Goal: Task Accomplishment & Management: Use online tool/utility

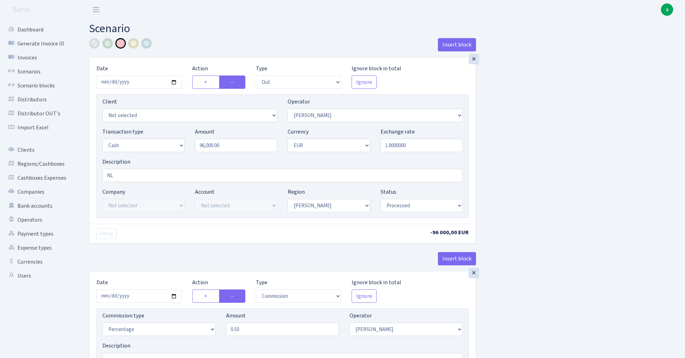
select select "out"
select select "260"
select select "1"
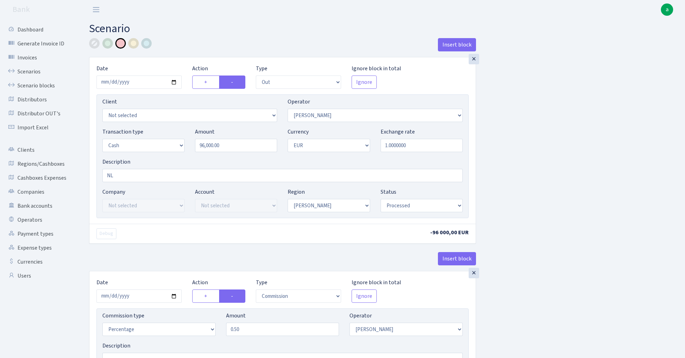
select select "processed"
select select "commission"
select select "260"
select select "processed"
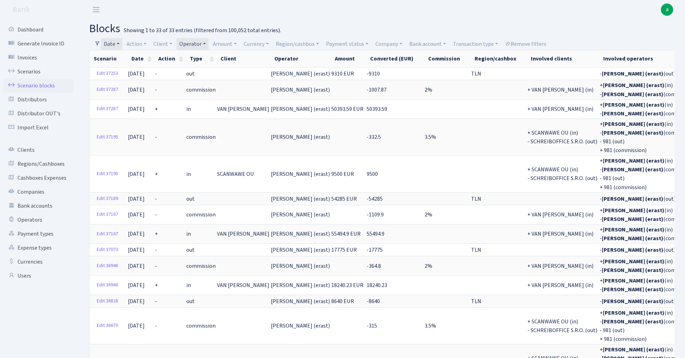
select select "100"
click at [114, 42] on link "Date" at bounding box center [111, 44] width 21 height 12
click at [134, 58] on input "18.10.2024 - 31.12.2024" at bounding box center [157, 57] width 83 height 13
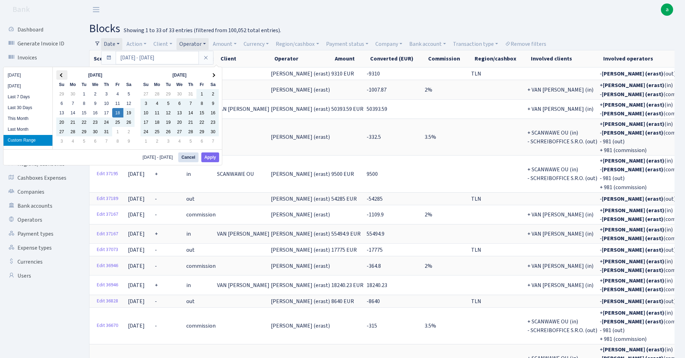
click at [60, 74] on th at bounding box center [61, 74] width 11 height 9
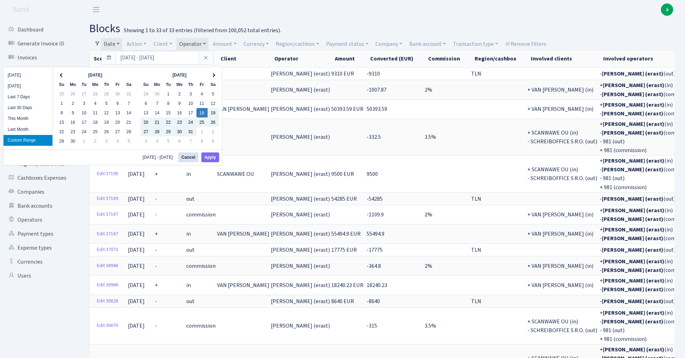
click at [60, 74] on th at bounding box center [61, 74] width 11 height 9
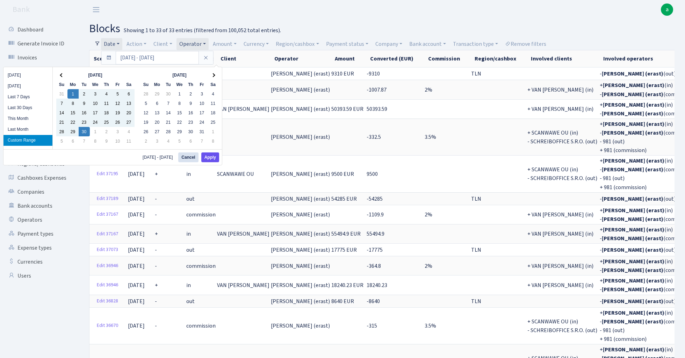
click at [214, 158] on button "Apply" at bounding box center [210, 157] width 18 height 10
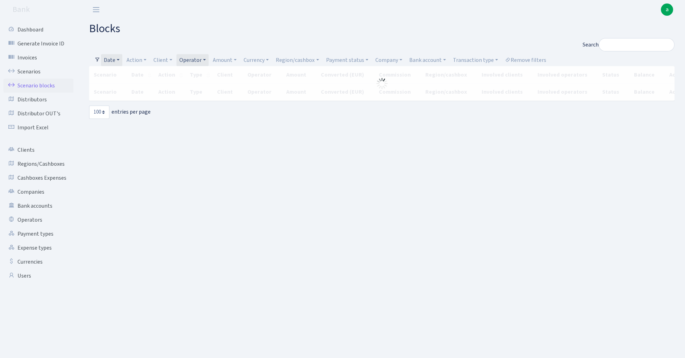
select select "100"
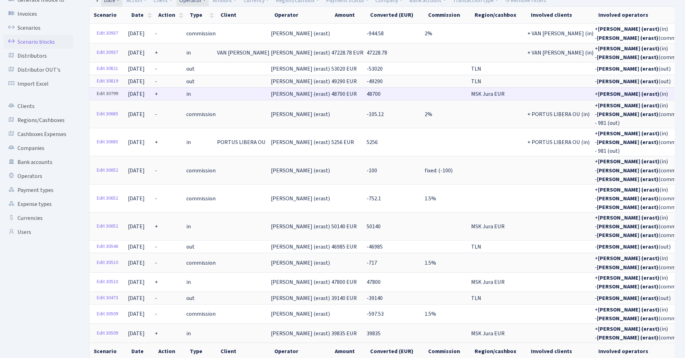
click at [112, 93] on link "Edit 30799" at bounding box center [108, 93] width 28 height 11
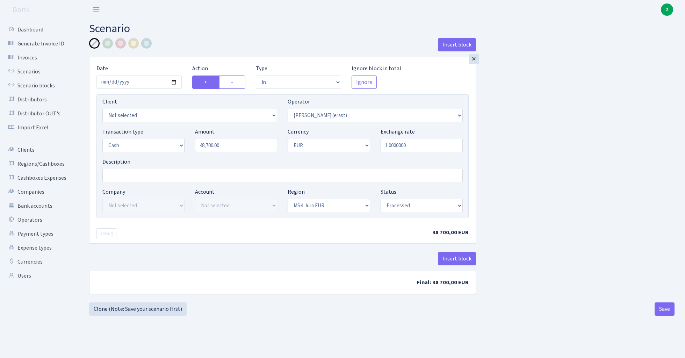
select select "in"
select select "155"
select select "1"
select select "16"
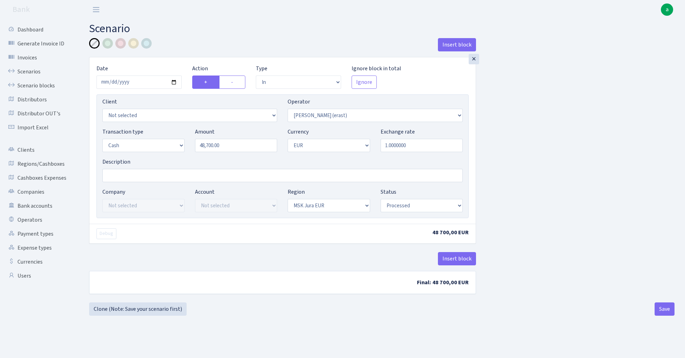
select select "processed"
click at [128, 178] on input "Description" at bounding box center [282, 175] width 360 height 13
type input "MSK J - erik"
click at [453, 254] on button "Insert block" at bounding box center [457, 258] width 38 height 13
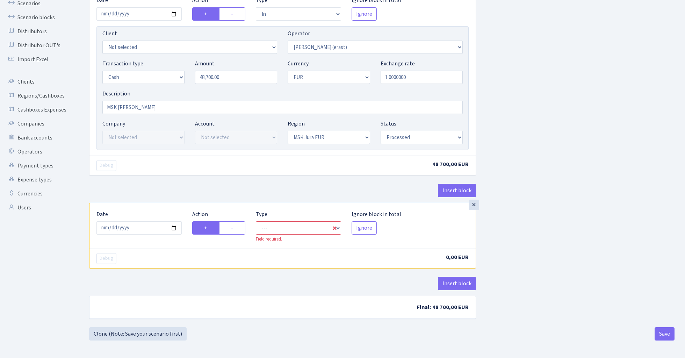
scroll to position [69, 0]
click at [145, 231] on input "2025-08-21" at bounding box center [138, 227] width 85 height 13
type input "2024-04-24"
click at [169, 199] on div "Insert block" at bounding box center [282, 193] width 387 height 19
click at [238, 230] on label "-" at bounding box center [232, 227] width 26 height 13
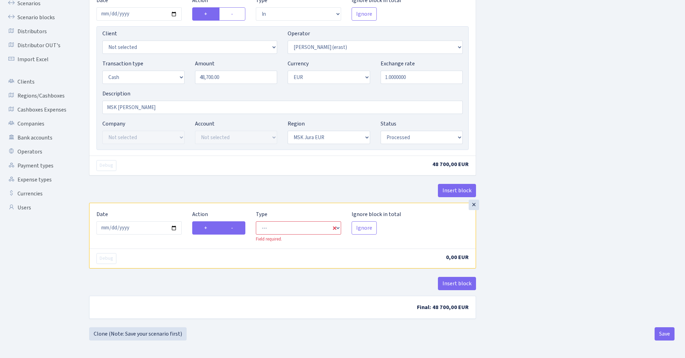
click at [235, 228] on input "-" at bounding box center [233, 226] width 5 height 5
radio input "true"
radio input "false"
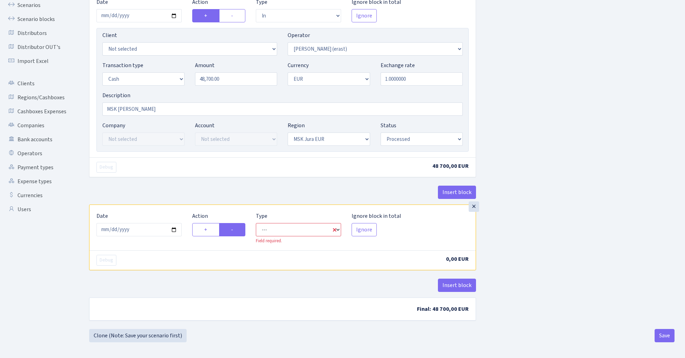
select select "commission"
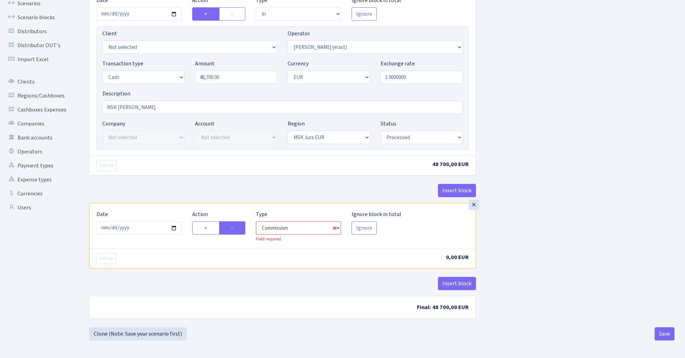
select select "155"
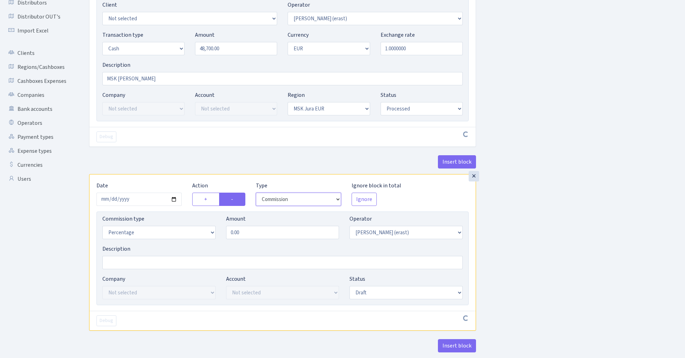
scroll to position [111, 0]
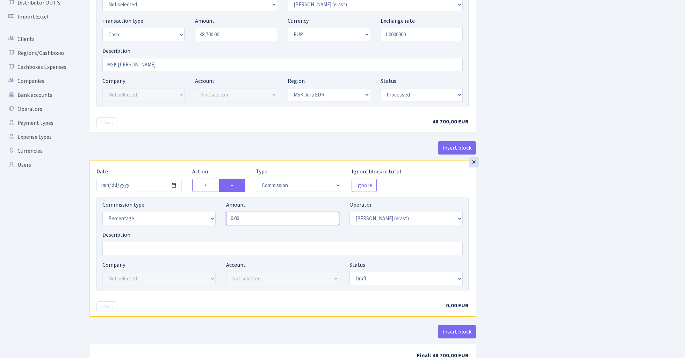
click at [266, 220] on input "0.00" at bounding box center [282, 218] width 113 height 13
type input "1.50"
click at [590, 203] on div "Insert block × Date 2024-04-24 Action + - Type --- In Out Commission Field requ…" at bounding box center [382, 151] width 596 height 448
select select "processed"
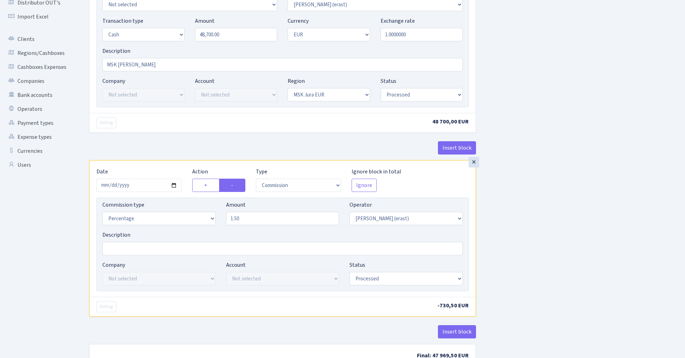
click at [551, 241] on div "Insert block × Date 2024-04-24 Action + - Type --- In Out Commission Field requ…" at bounding box center [382, 151] width 596 height 448
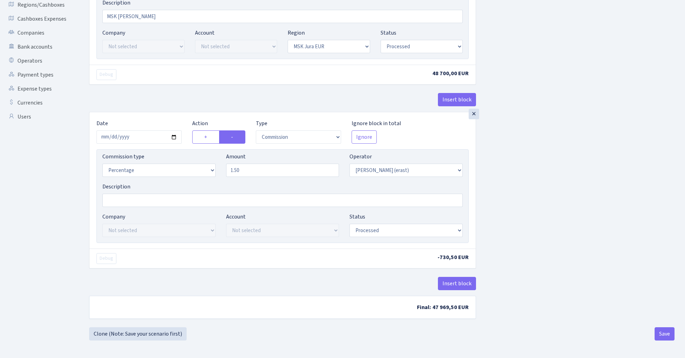
scroll to position [161, 0]
click at [665, 332] on button "Save" at bounding box center [664, 333] width 20 height 13
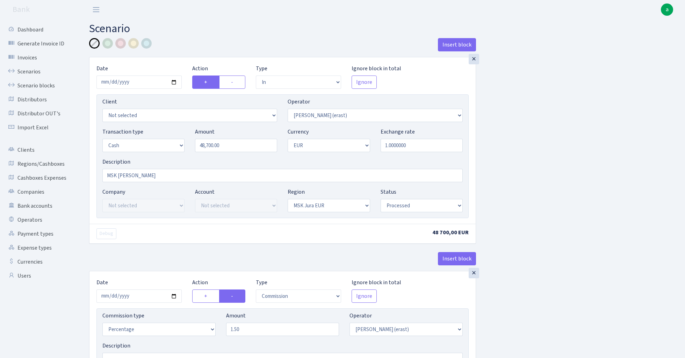
select select "in"
select select "155"
select select "1"
select select "16"
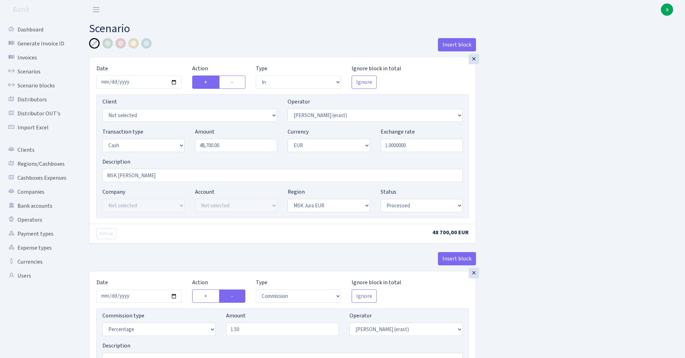
select select "processed"
select select "commission"
select select "155"
select select "processed"
click at [42, 86] on link "Scenario blocks" at bounding box center [38, 86] width 70 height 14
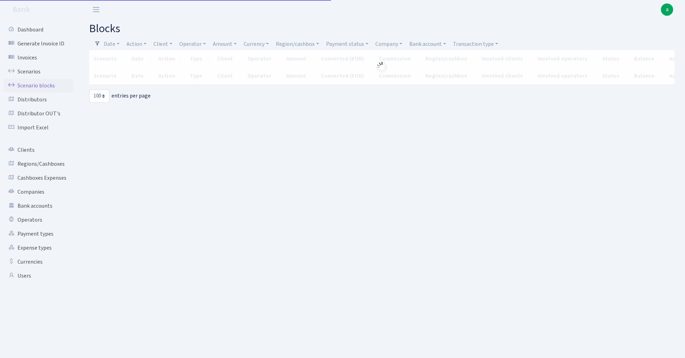
select select "100"
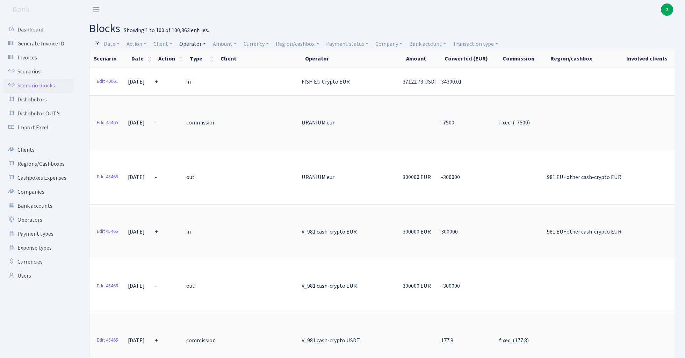
click at [199, 45] on link "Operator" at bounding box center [192, 44] width 32 height 12
click at [197, 64] on input "search" at bounding box center [204, 69] width 51 height 11
type input "[PERSON_NAME]"
click at [209, 81] on li "[PERSON_NAME] (erast)" at bounding box center [204, 86] width 53 height 20
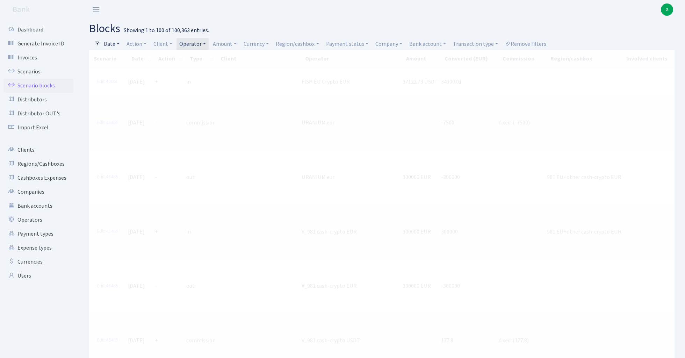
click at [112, 44] on link "Date" at bounding box center [111, 44] width 21 height 12
click at [132, 55] on input "[DATE] - [DATE]" at bounding box center [157, 57] width 83 height 13
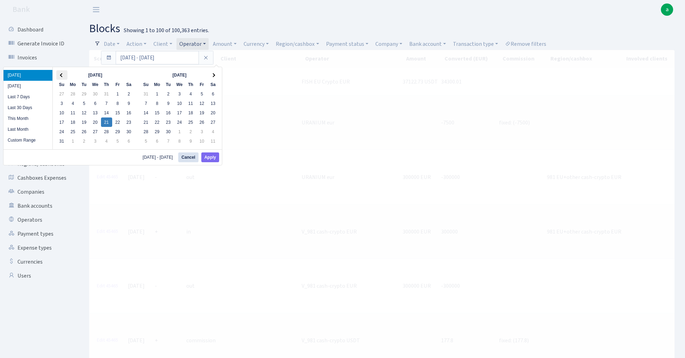
click at [62, 73] on th at bounding box center [61, 74] width 11 height 9
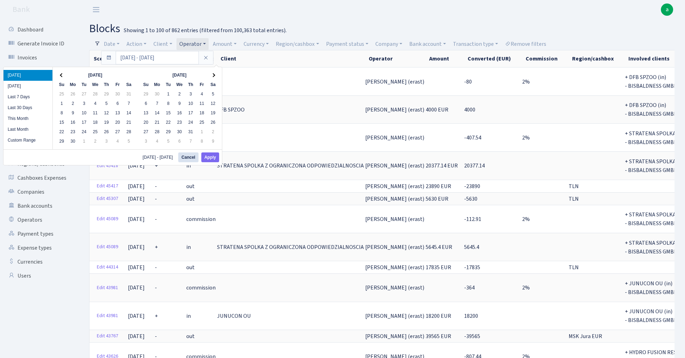
click at [62, 73] on th at bounding box center [61, 74] width 11 height 9
click at [136, 57] on input "21.08.2025 - 21.08.2025" at bounding box center [157, 57] width 83 height 13
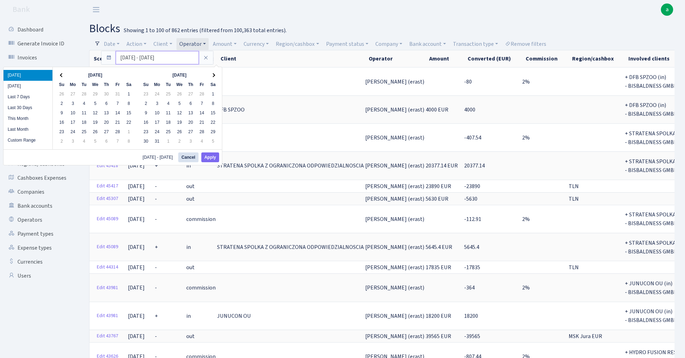
click at [123, 58] on input "21.08.2025 - 21.08.2025" at bounding box center [157, 57] width 83 height 13
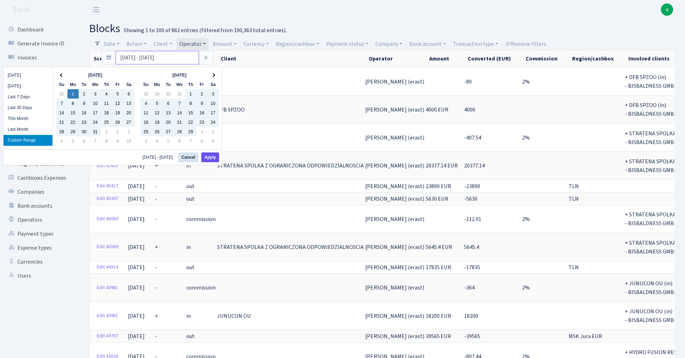
type input "[DATE] - [DATE]"
click at [213, 156] on button "Apply" at bounding box center [210, 157] width 18 height 10
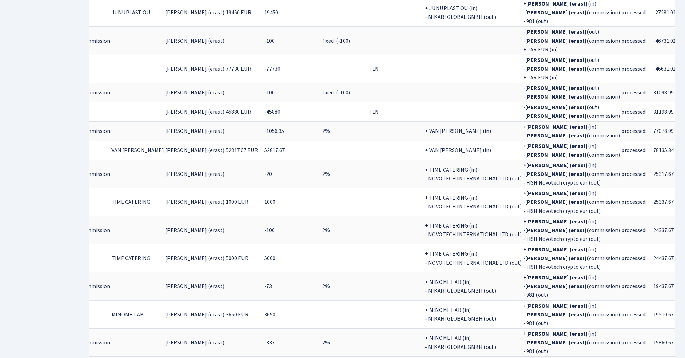
scroll to position [1881, 0]
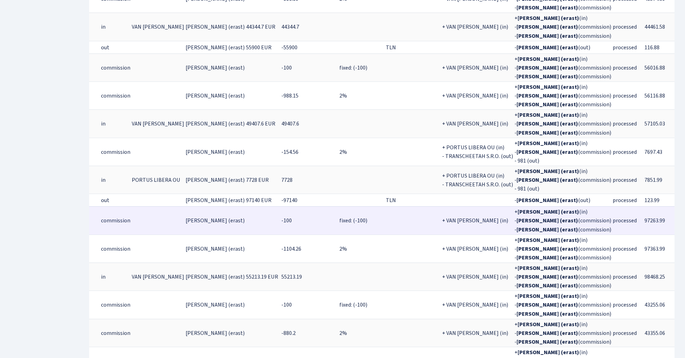
scroll to position [0, 85]
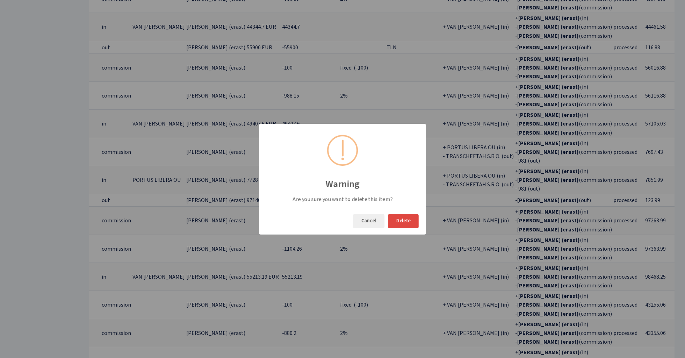
click at [403, 220] on button "Delete" at bounding box center [403, 221] width 31 height 14
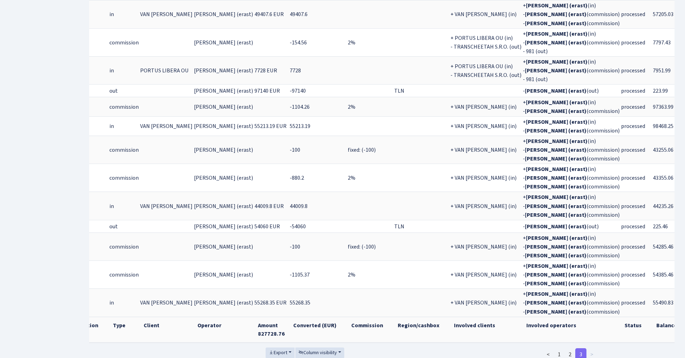
scroll to position [563, 0]
click at [570, 348] on link "2" at bounding box center [569, 354] width 11 height 13
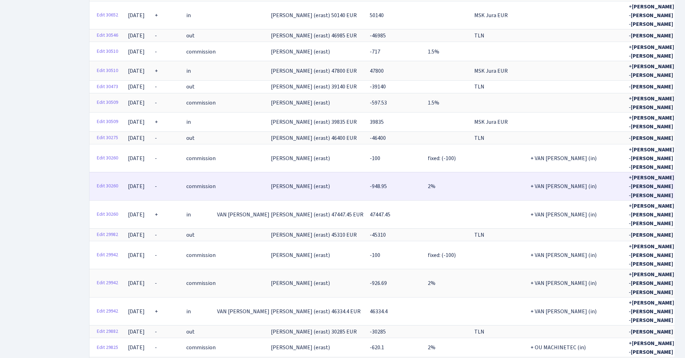
scroll to position [1858, 0]
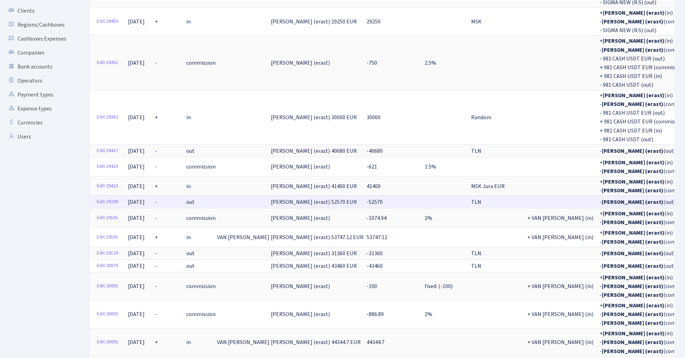
scroll to position [142, 0]
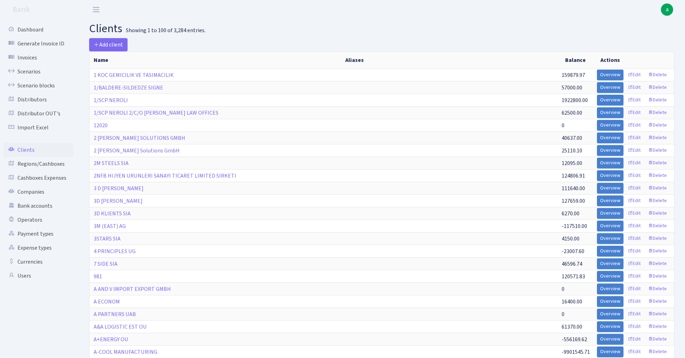
select select "100"
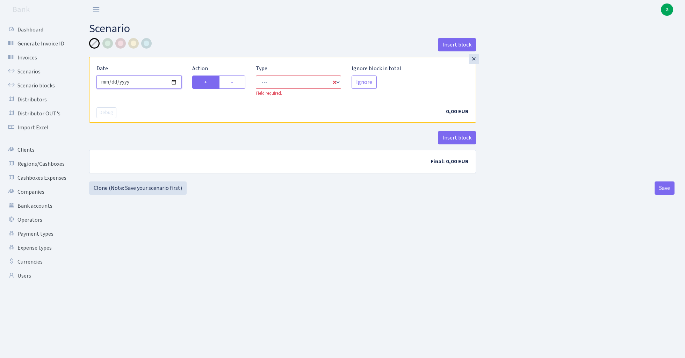
click at [144, 80] on input "[DATE]" at bounding box center [138, 81] width 85 height 13
type input "[DATE]"
click at [182, 45] on div "Insert block" at bounding box center [282, 47] width 387 height 19
select select "in"
select select "1"
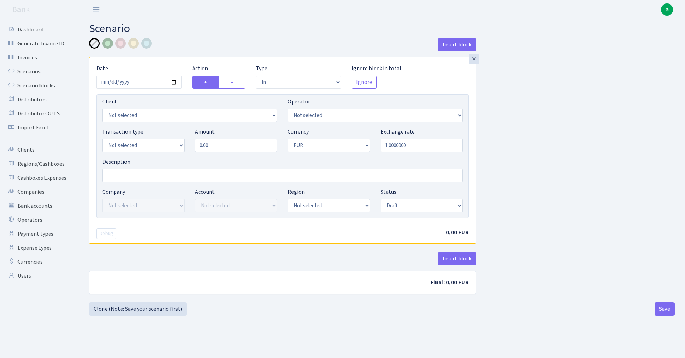
click at [108, 45] on div at bounding box center [107, 43] width 10 height 10
select select "155"
select select "1"
click at [138, 175] on input "Description" at bounding box center [282, 175] width 360 height 13
type input "MSK Erik - sigma"
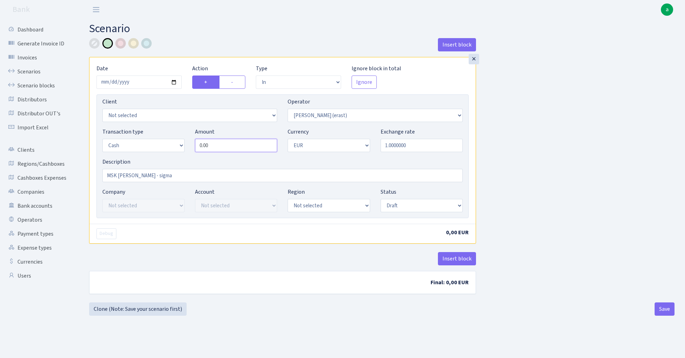
click at [233, 150] on input "0.00" at bounding box center [236, 145] width 82 height 13
type input "31,940.00"
select select "3"
select select "processed"
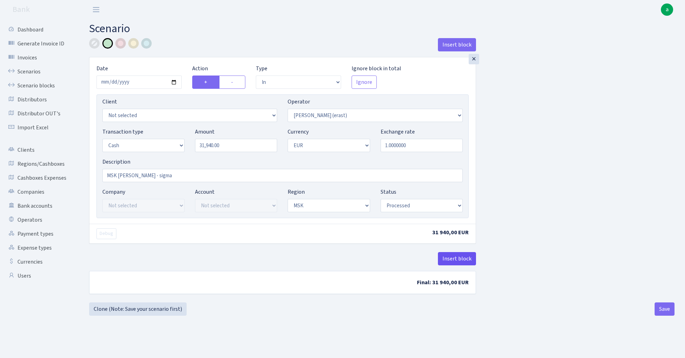
click at [455, 256] on button "Insert block" at bounding box center [457, 258] width 38 height 13
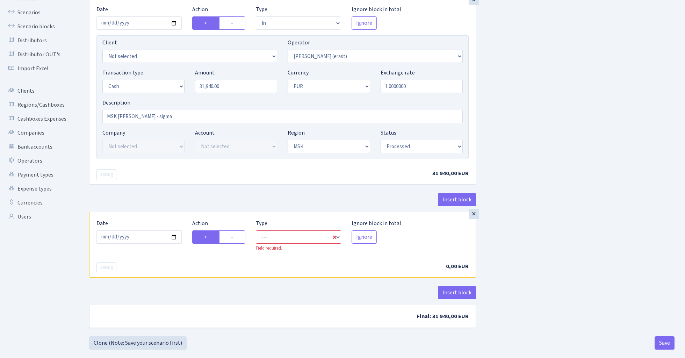
scroll to position [60, 0]
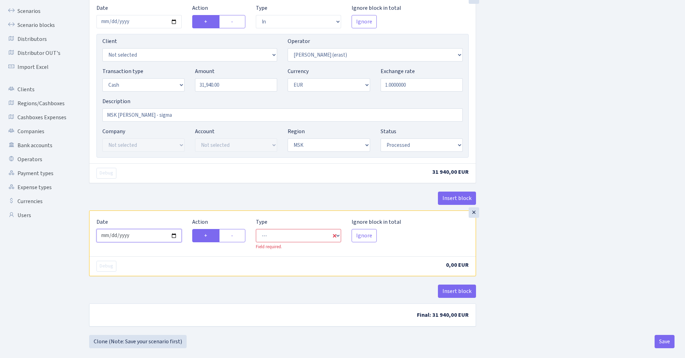
click at [156, 237] on input "2025-08-21" at bounding box center [138, 235] width 85 height 13
click at [142, 22] on input "2025-02-07" at bounding box center [138, 21] width 85 height 13
click at [139, 22] on input "2025-02-07" at bounding box center [138, 21] width 85 height 13
type input "2024-02-07"
click at [560, 145] on div "Insert block × Date 2024-02-07 Action + - Type --- In Out Commission Field requ…" at bounding box center [382, 156] width 596 height 357
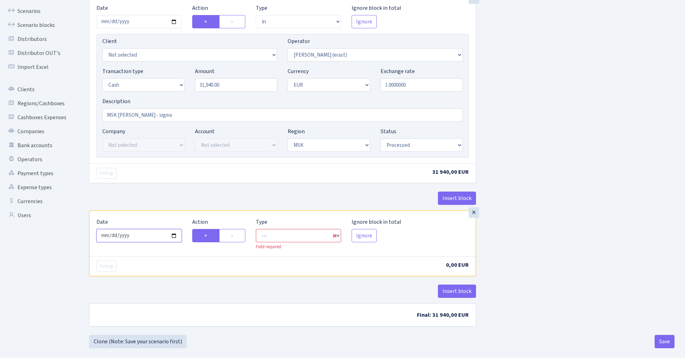
click at [146, 235] on input "[DATE]" at bounding box center [138, 235] width 85 height 13
type input "[DATE]"
click at [189, 191] on div "× Date 2024-02-07 Action + - Type --- In Out Commission Field required. Ignore …" at bounding box center [282, 104] width 387 height 214
click at [238, 232] on label "-" at bounding box center [232, 235] width 26 height 13
click at [235, 232] on input "-" at bounding box center [233, 233] width 5 height 5
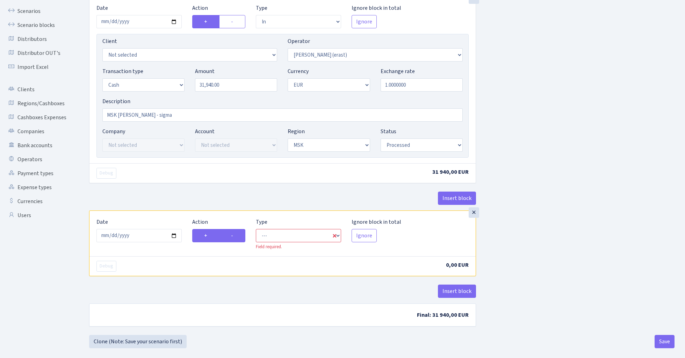
radio input "true"
radio input "false"
select select "commission"
select select "155"
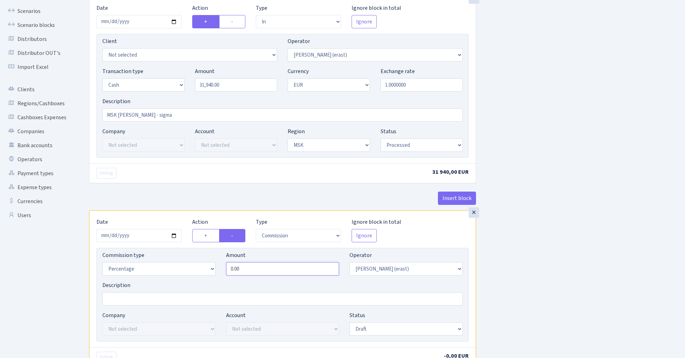
click at [271, 271] on input "0.00" at bounding box center [282, 268] width 113 height 13
type input "1.50"
click at [552, 242] on div "Insert block × Date [DATE] Action + - Type --- In Out Commission Field required…" at bounding box center [382, 200] width 596 height 445
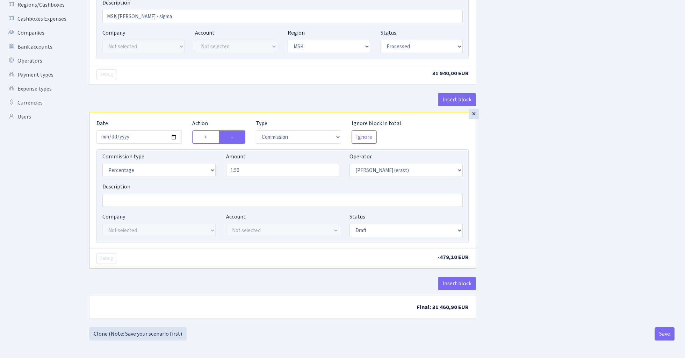
scroll to position [161, 0]
select select "processed"
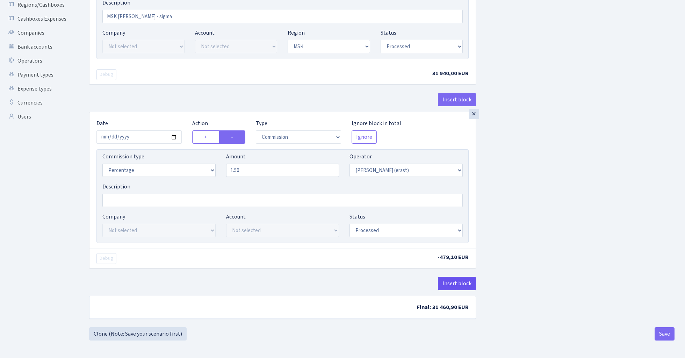
click at [449, 280] on button "Insert block" at bounding box center [457, 283] width 38 height 13
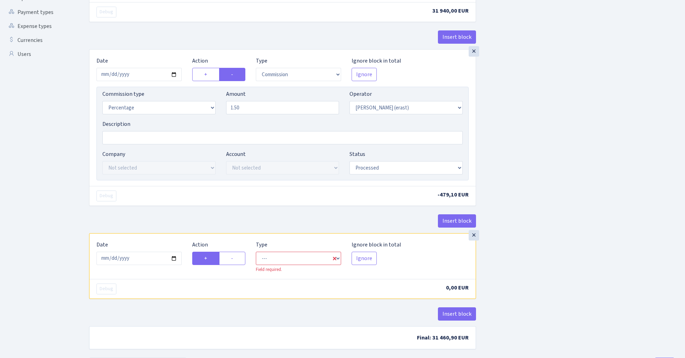
scroll to position [224, 0]
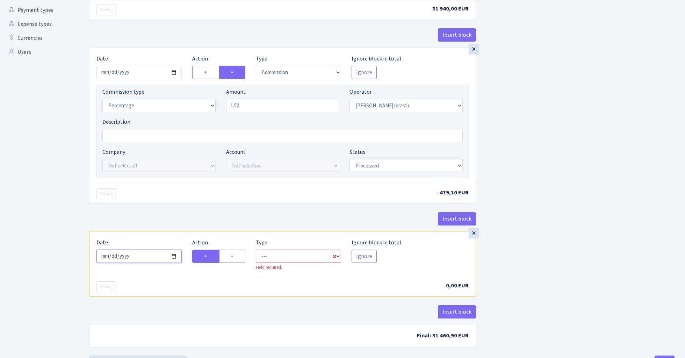
click at [148, 260] on input "[DATE]" at bounding box center [138, 255] width 85 height 13
type input "[DATE]"
click at [180, 219] on div "Insert block" at bounding box center [282, 221] width 387 height 19
click at [238, 259] on label "-" at bounding box center [232, 255] width 26 height 13
click at [235, 256] on input "-" at bounding box center [233, 254] width 5 height 5
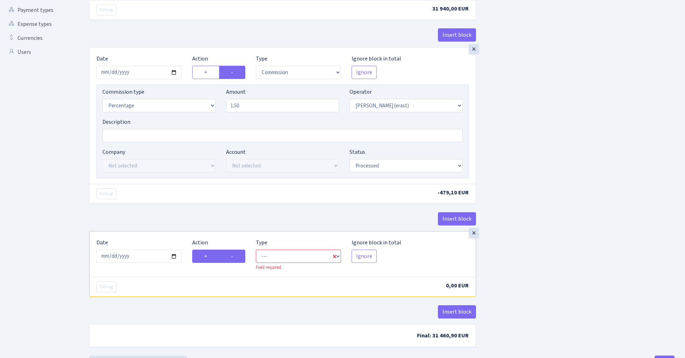
radio input "true"
radio input "false"
select select "out"
select select "155"
select select "1"
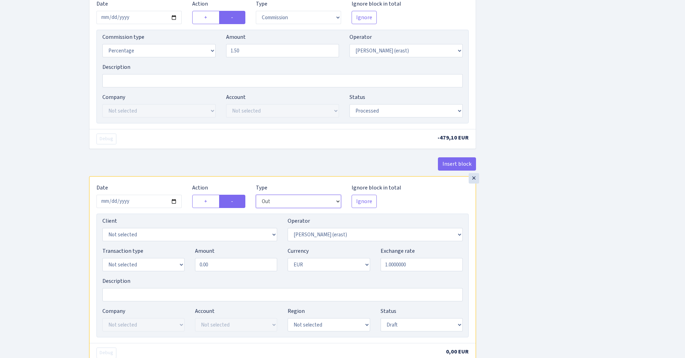
scroll to position [284, 0]
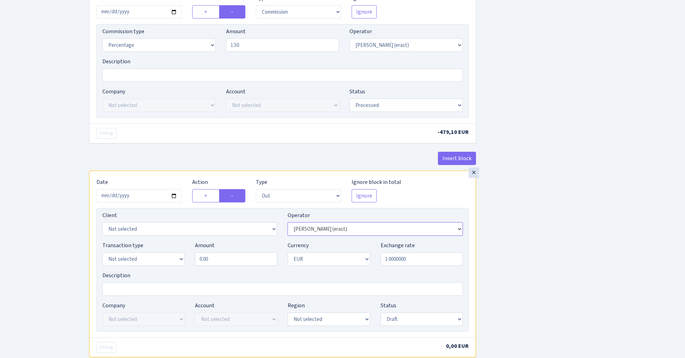
select select "145"
select select "1"
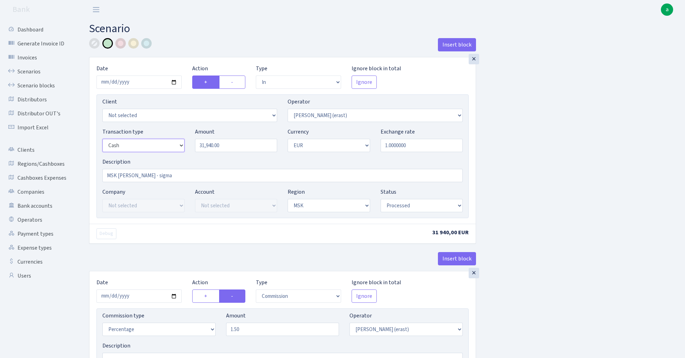
scroll to position [0, 0]
select select "6"
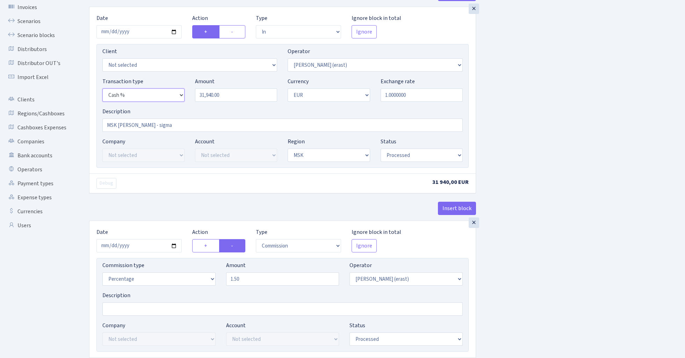
scroll to position [79, 0]
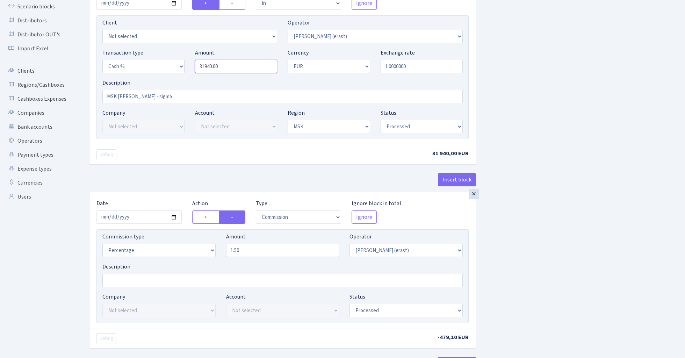
click at [231, 66] on input "31940.00" at bounding box center [236, 66] width 82 height 13
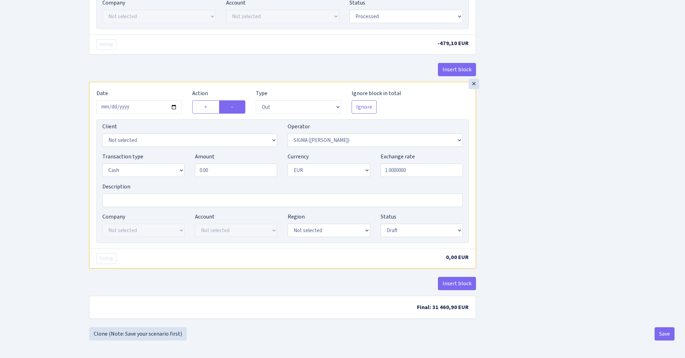
type input "31,940.00"
click at [227, 168] on input "0.00" at bounding box center [236, 169] width 82 height 13
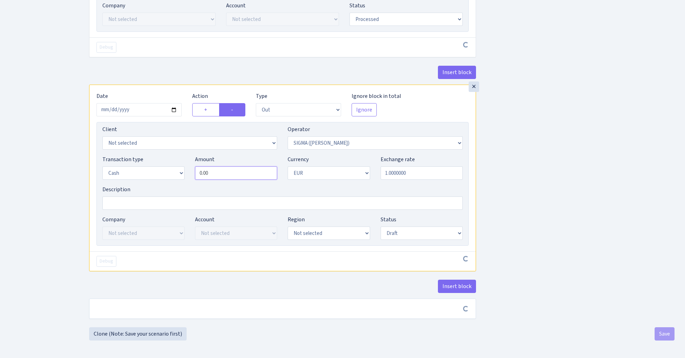
scroll to position [373, 0]
click at [227, 168] on input "0.00" at bounding box center [236, 172] width 82 height 13
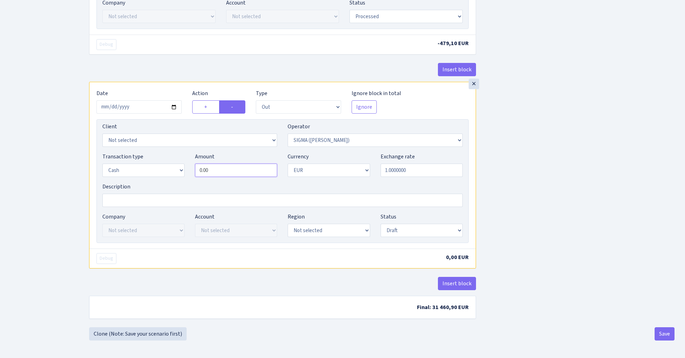
paste input "3194"
type input "31,940.00"
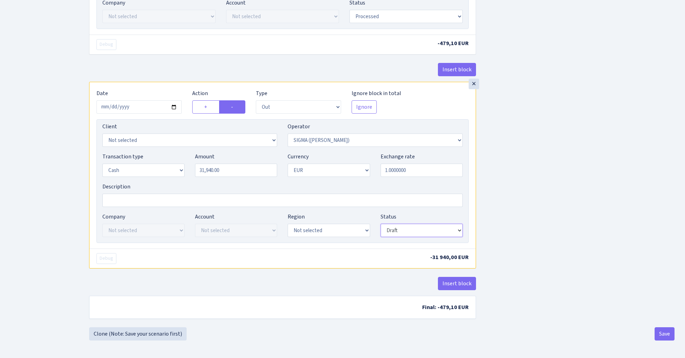
select select "processed"
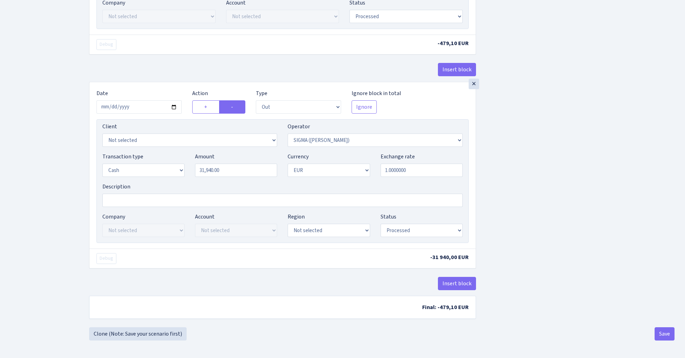
click at [660, 335] on button "Save" at bounding box center [664, 333] width 20 height 13
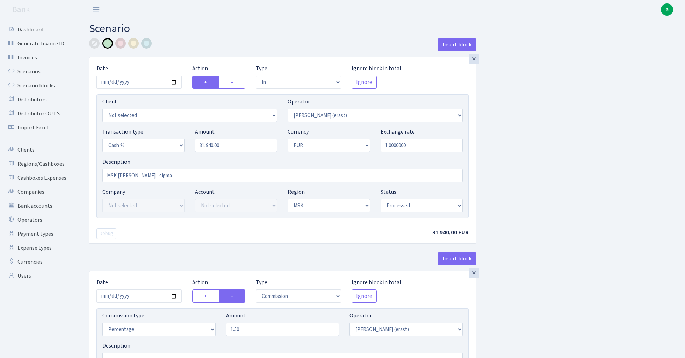
select select "in"
select select "155"
select select "6"
select select "1"
select select "3"
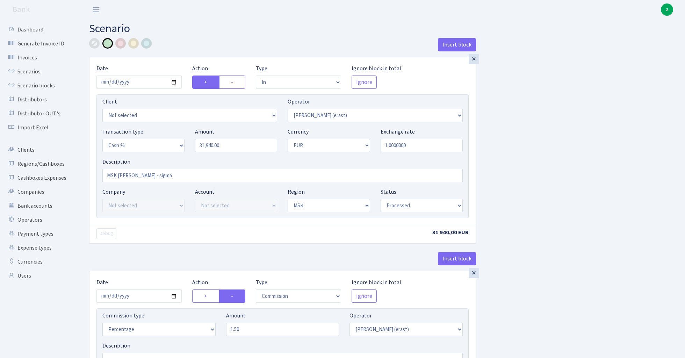
select select "processed"
select select "commission"
select select "155"
select select "processed"
select select "out"
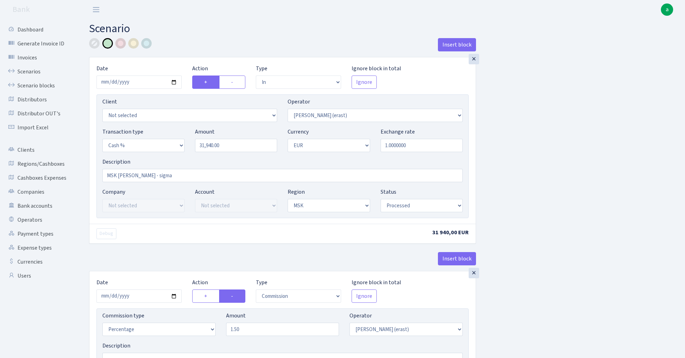
select select "145"
select select "1"
select select "processed"
click at [25, 70] on link "Scenarios" at bounding box center [38, 72] width 70 height 14
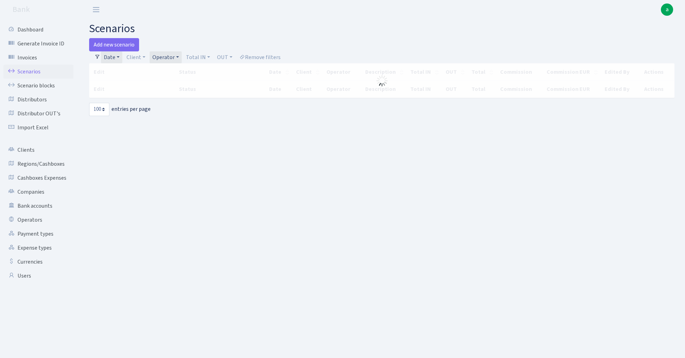
select select "100"
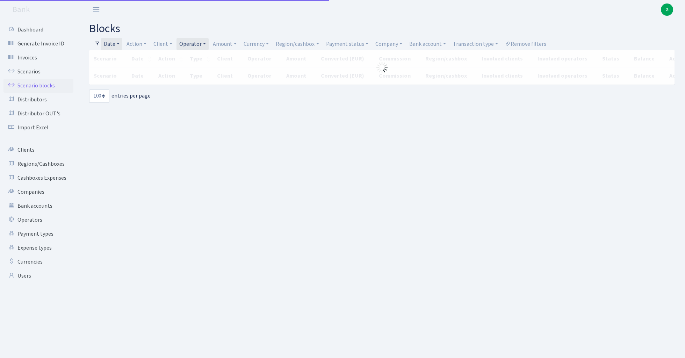
select select "100"
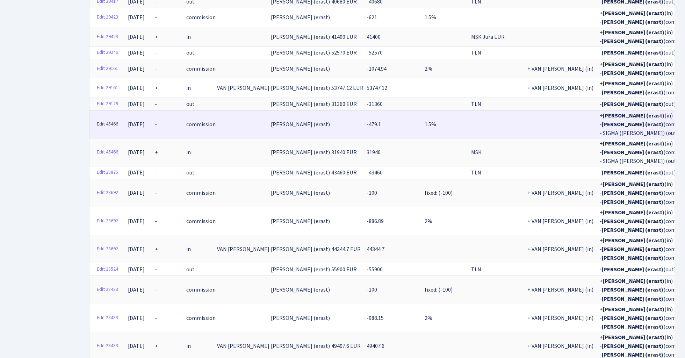
click at [112, 119] on link "Edit 45466" at bounding box center [108, 124] width 28 height 11
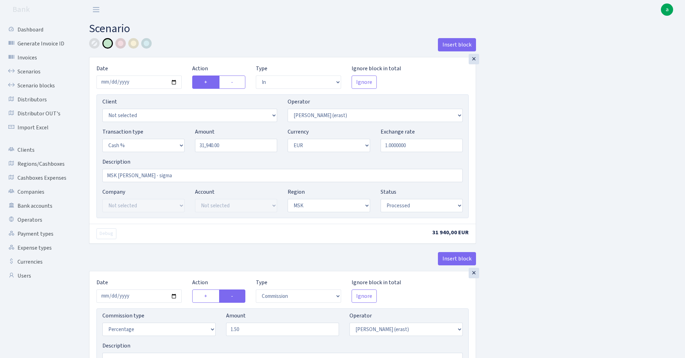
select select "in"
select select "155"
select select "6"
select select "1"
select select "3"
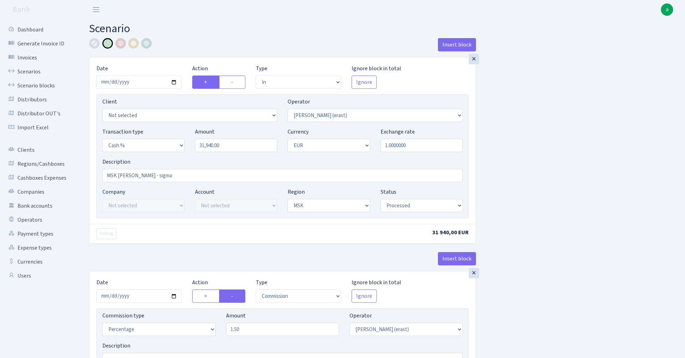
select select "processed"
select select "commission"
select select "155"
select select "processed"
select select "out"
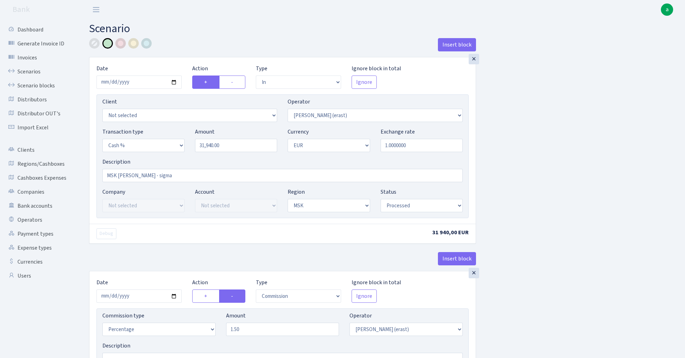
select select "145"
select select "1"
select select "processed"
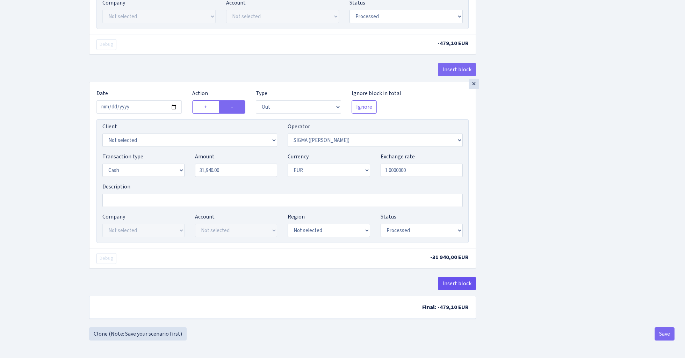
scroll to position [376, 0]
click at [458, 284] on button "Insert block" at bounding box center [457, 283] width 38 height 13
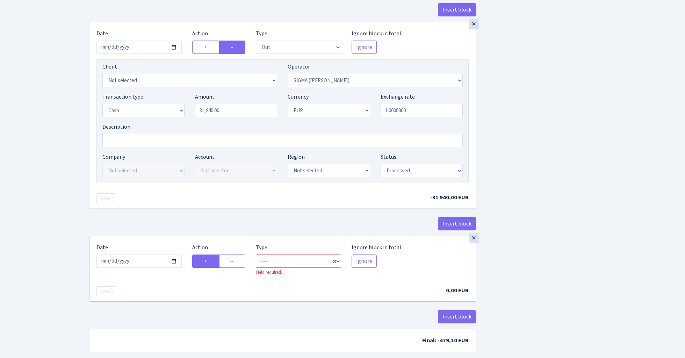
scroll to position [443, 0]
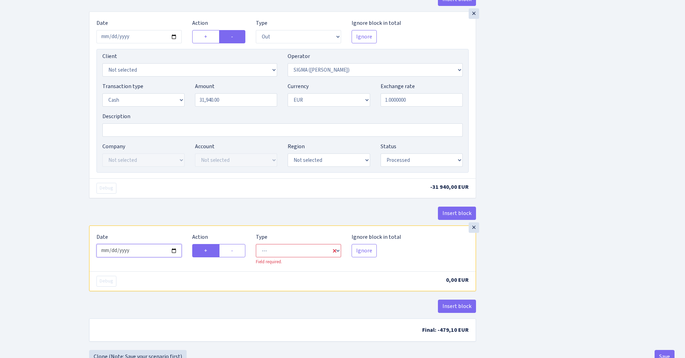
click at [145, 253] on input "2025-08-21" at bounding box center [138, 250] width 85 height 13
type input "2024-02-07"
click at [196, 215] on div "Insert block" at bounding box center [282, 215] width 387 height 19
click at [234, 253] on label "-" at bounding box center [232, 250] width 26 height 13
click at [234, 251] on input "-" at bounding box center [233, 248] width 5 height 5
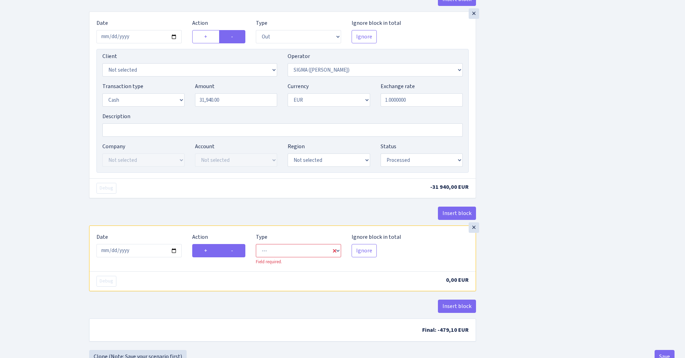
radio input "true"
radio input "false"
select select "commission"
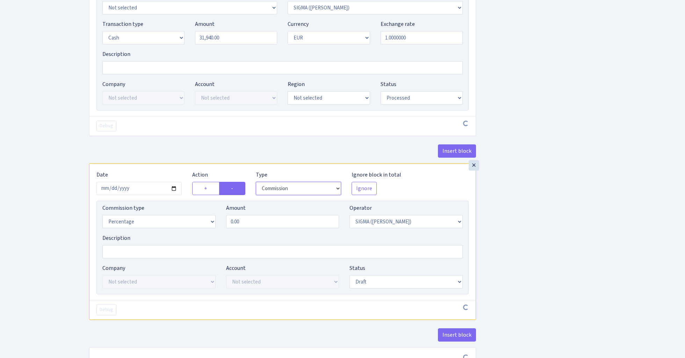
scroll to position [517, 0]
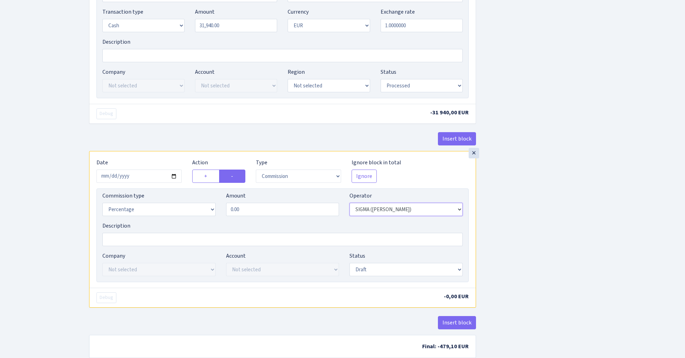
select select "155"
select select "fixed"
click at [275, 213] on input "0.00" at bounding box center [282, 209] width 113 height 13
type input "100.00"
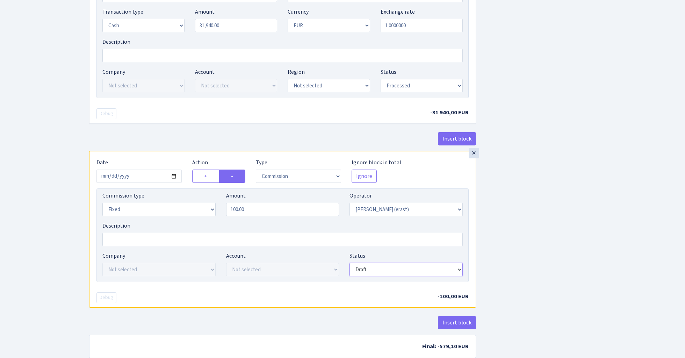
select select "processed"
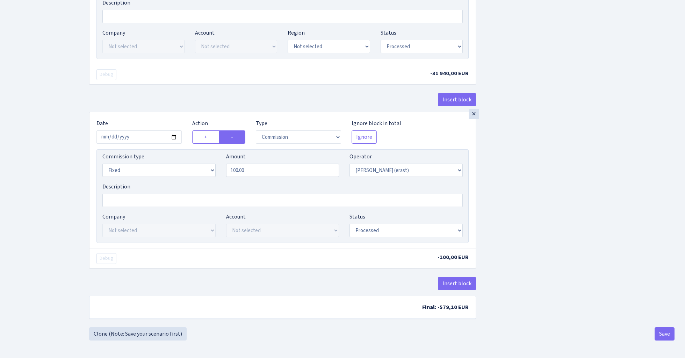
scroll to position [561, 0]
click at [668, 333] on button "Save" at bounding box center [664, 333] width 20 height 13
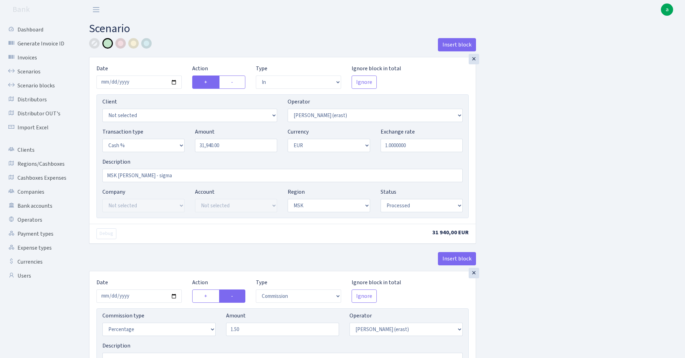
select select "in"
select select "155"
select select "6"
select select "1"
select select "3"
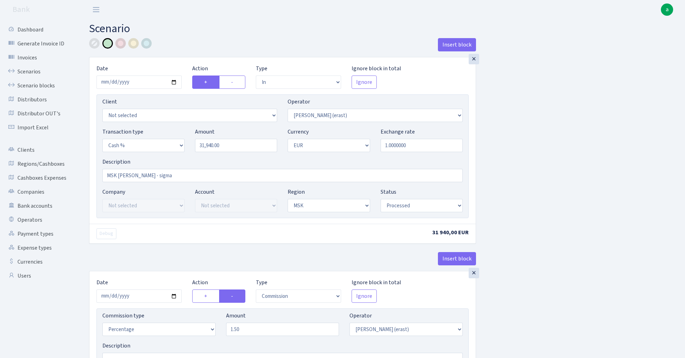
select select "processed"
select select "commission"
select select "155"
select select "processed"
select select "out"
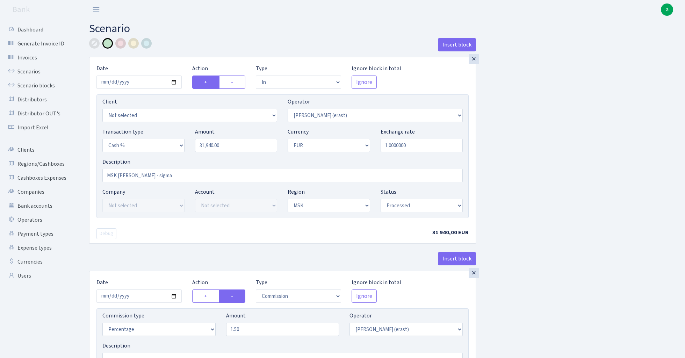
select select "145"
select select "1"
select select "processed"
select select "commission"
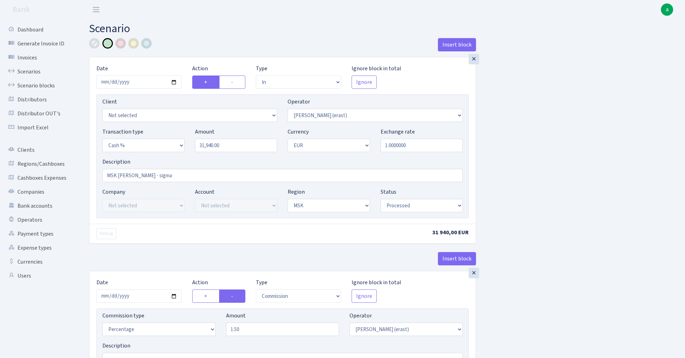
select select "fixed"
select select "155"
select select "processed"
click at [45, 87] on link "Scenario blocks" at bounding box center [38, 86] width 70 height 14
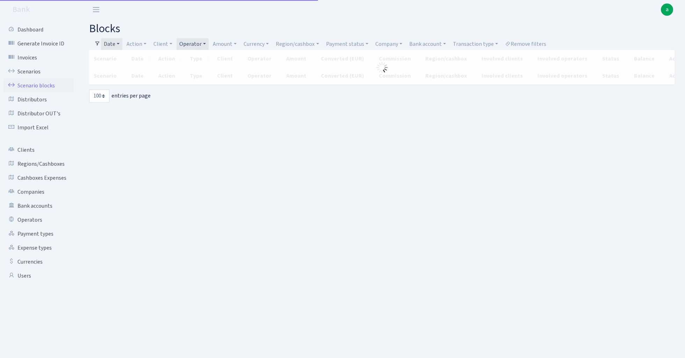
select select "100"
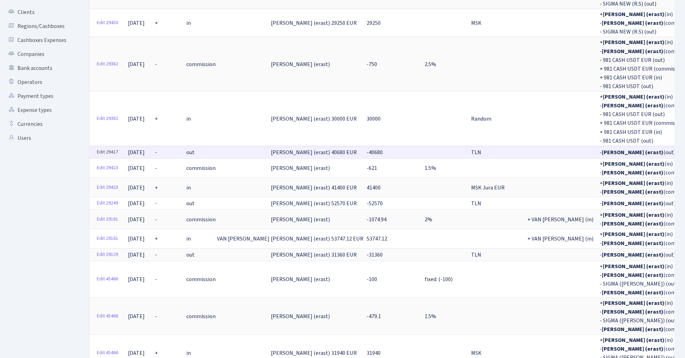
click at [108, 147] on link "Edit 29417" at bounding box center [108, 152] width 28 height 11
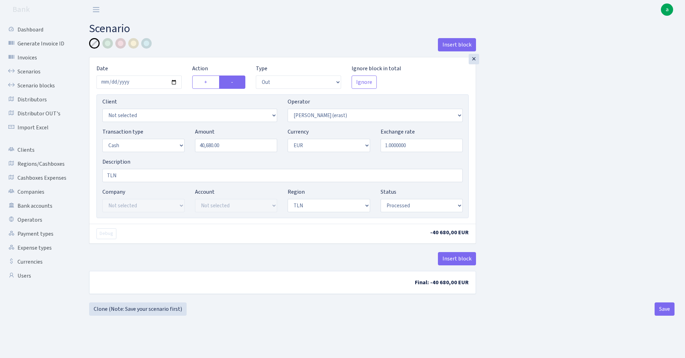
select select "out"
select select "155"
select select "1"
select select "2"
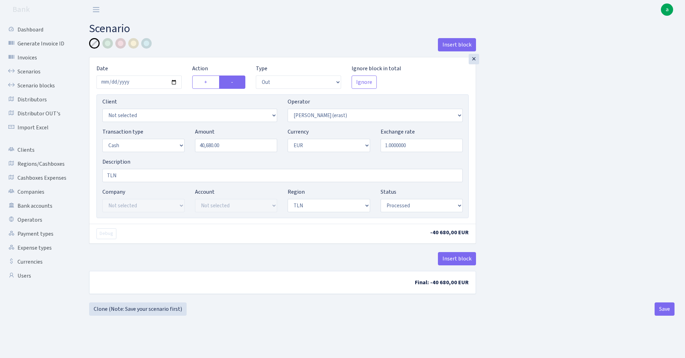
select select "processed"
click at [457, 259] on button "Insert block" at bounding box center [457, 258] width 38 height 13
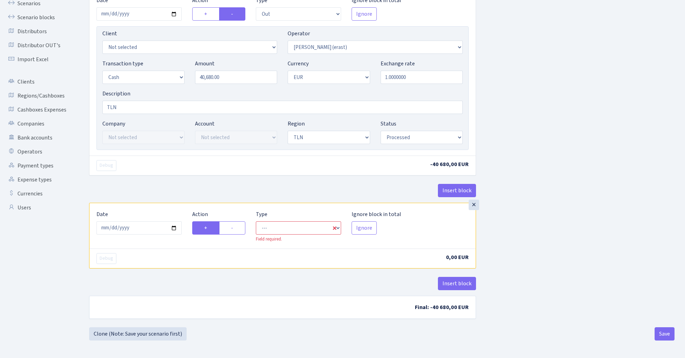
scroll to position [69, 0]
click at [153, 226] on input "[DATE]" at bounding box center [138, 227] width 85 height 13
type input "[DATE]"
click at [173, 188] on div "Insert block" at bounding box center [282, 193] width 387 height 19
click at [239, 227] on label "-" at bounding box center [232, 227] width 26 height 13
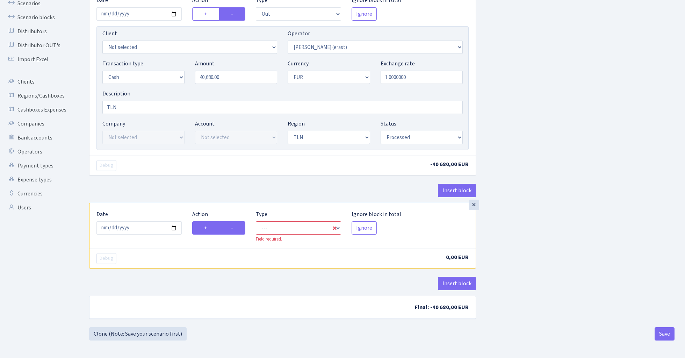
click at [235, 227] on input "-" at bounding box center [233, 226] width 5 height 5
radio input "true"
radio input "false"
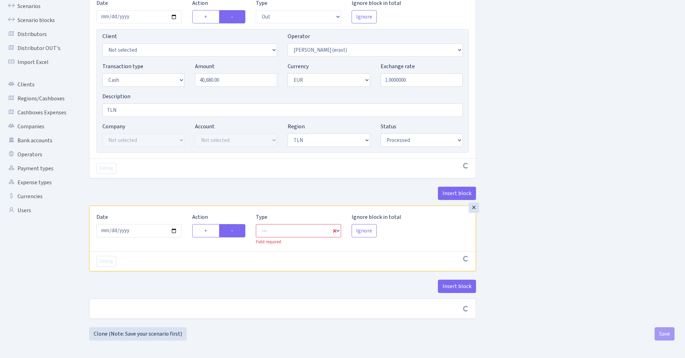
scroll to position [66, 0]
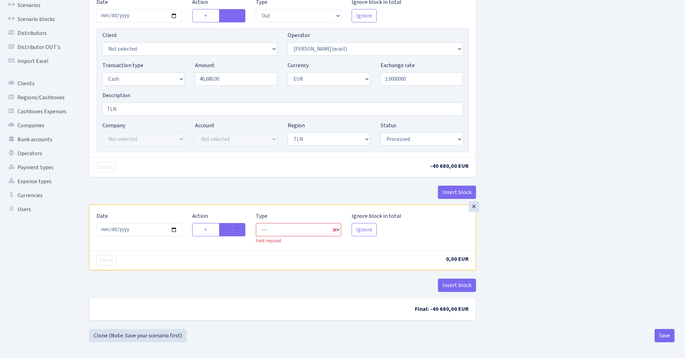
select select "commission"
select select "155"
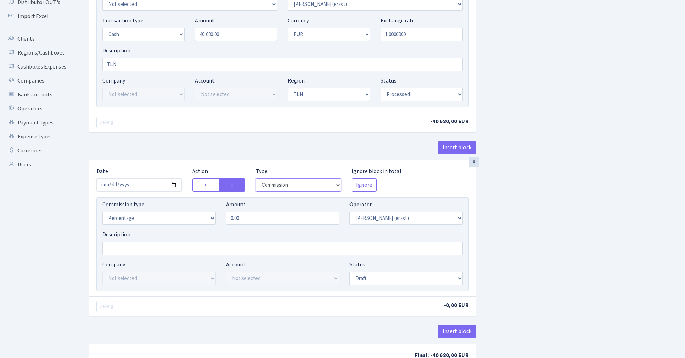
scroll to position [123, 0]
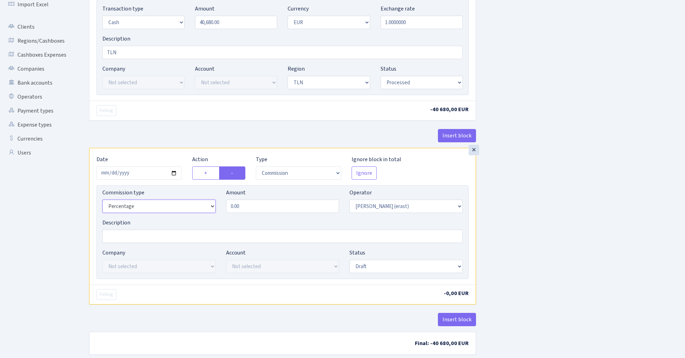
select select "fixed"
click at [253, 210] on input "0.00" at bounding box center [282, 205] width 113 height 13
type input "200.00"
click at [602, 188] on div "Insert block × Date 2024-02-20 Action + - Type --- In Out Commission Field requ…" at bounding box center [382, 139] width 596 height 448
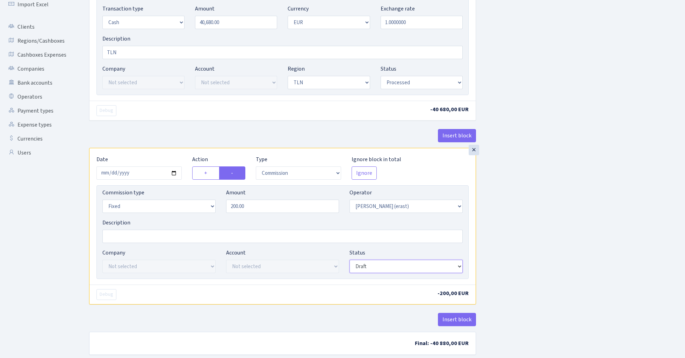
select select "processed"
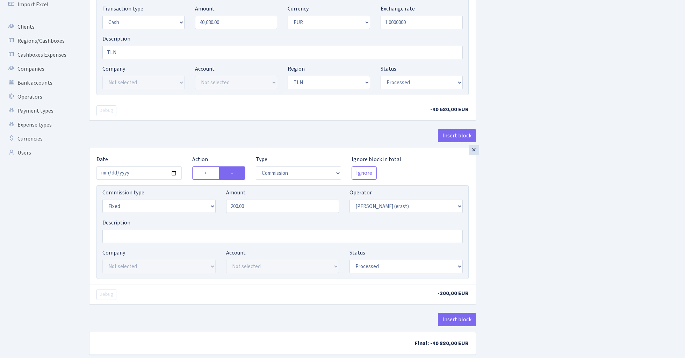
click at [522, 204] on div "Insert block × Date 2024-02-20 Action + - Type --- In Out Commission Field requ…" at bounding box center [382, 139] width 596 height 448
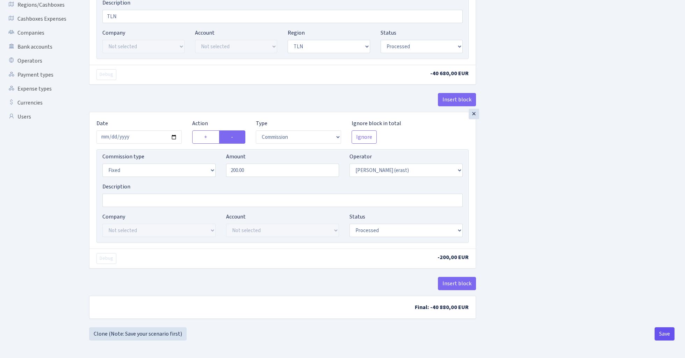
scroll to position [161, 0]
click at [664, 333] on button "Save" at bounding box center [664, 333] width 20 height 13
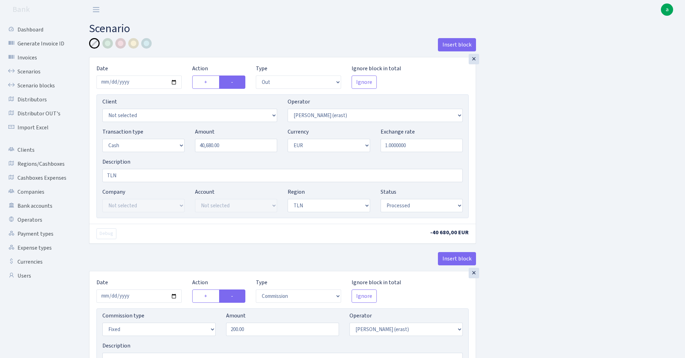
select select "out"
select select "155"
select select "1"
select select "2"
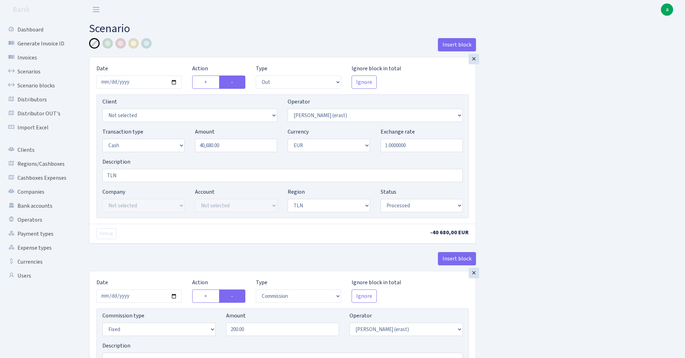
select select "processed"
select select "commission"
select select "fixed"
select select "155"
select select "processed"
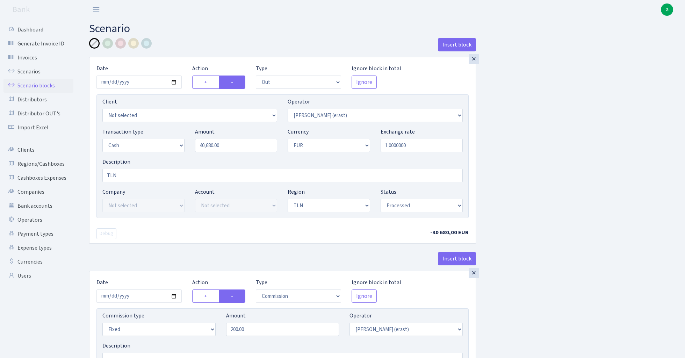
click at [42, 84] on link "Scenario blocks" at bounding box center [38, 86] width 70 height 14
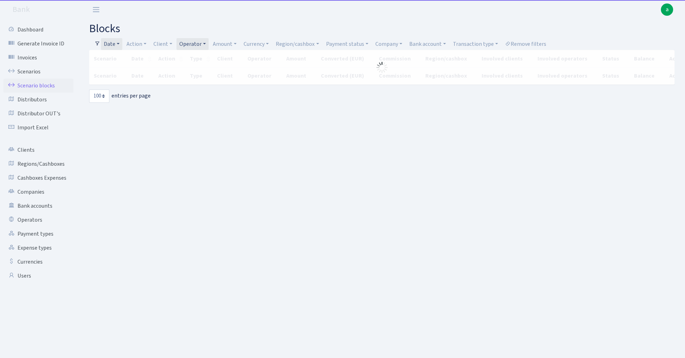
select select "100"
